Goal: Navigation & Orientation: Go to known website

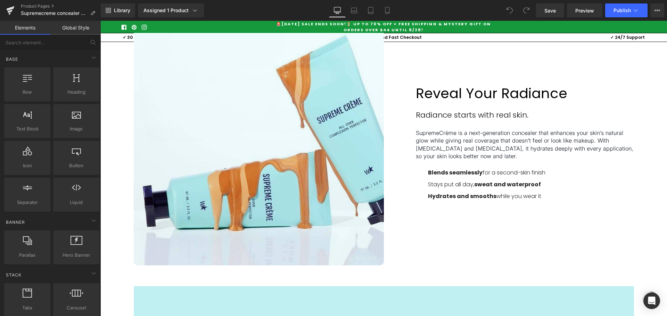
scroll to position [1841, 0]
